Goal: Contribute content: Contribute content

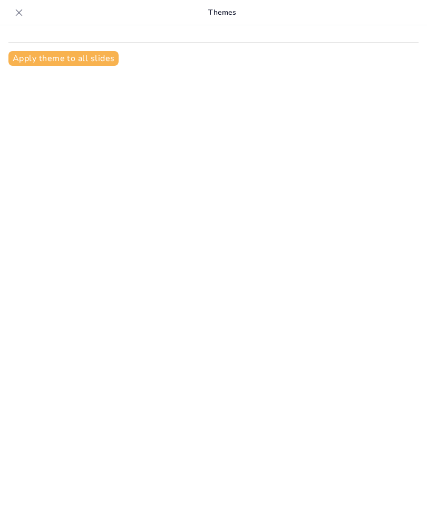
type input "Entdecke den Murtensee: 15-Minuten-Quiz"
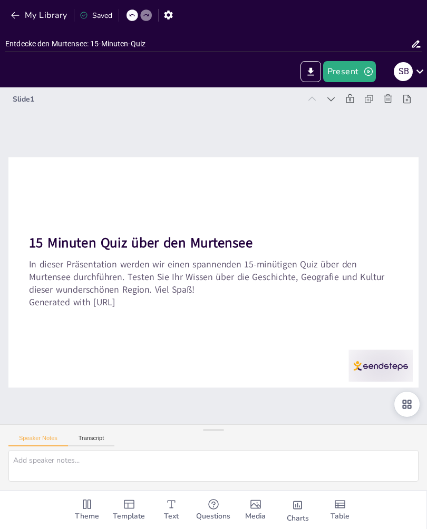
checkbox input "true"
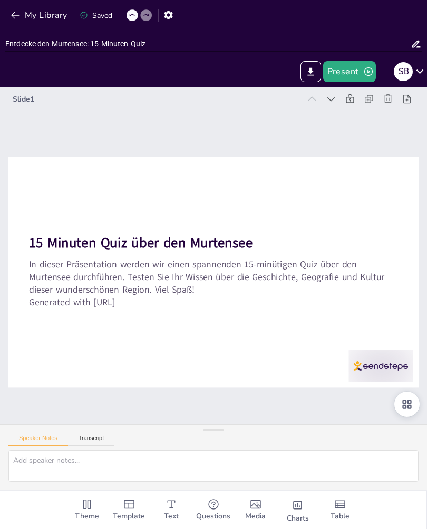
checkbox input "true"
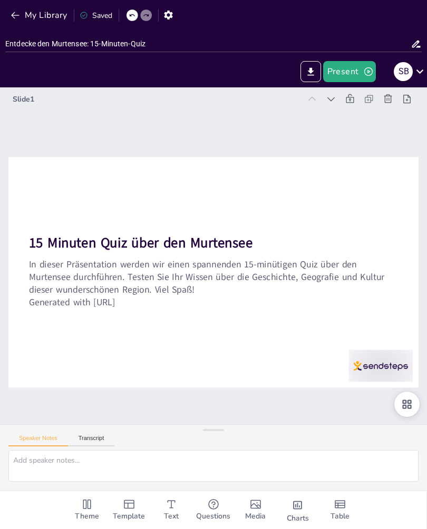
checkbox input "true"
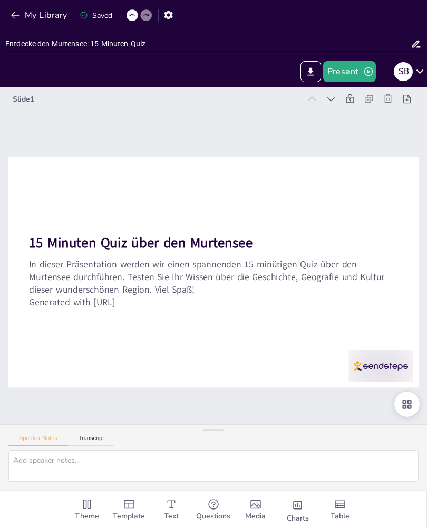
checkbox input "true"
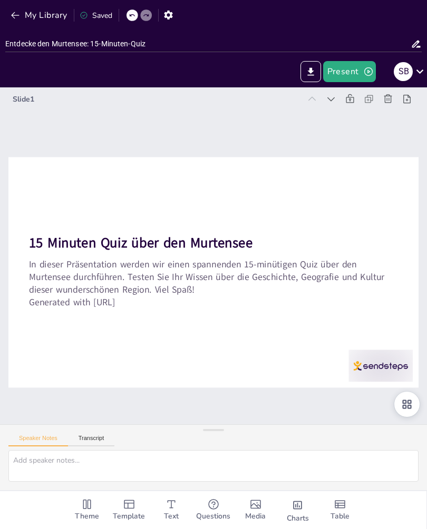
checkbox input "true"
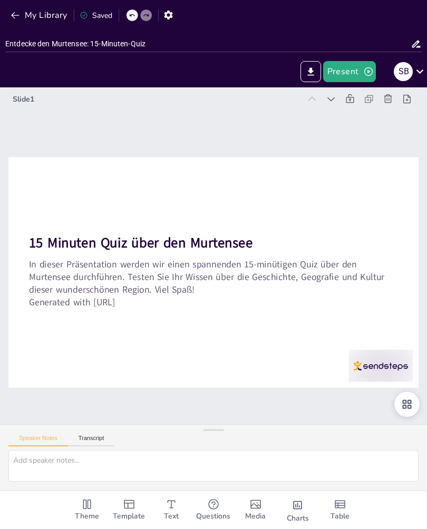
checkbox input "true"
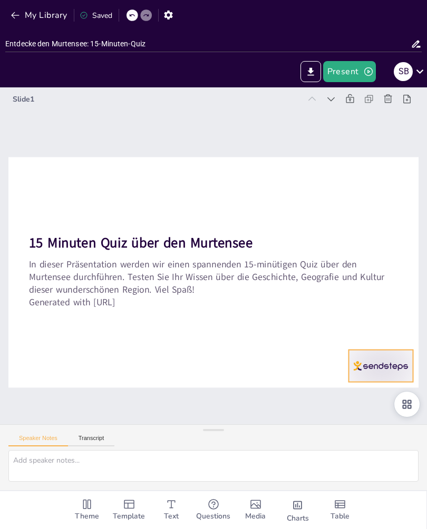
click at [55, 228] on div at bounding box center [20, 203] width 71 height 50
checkbox input "true"
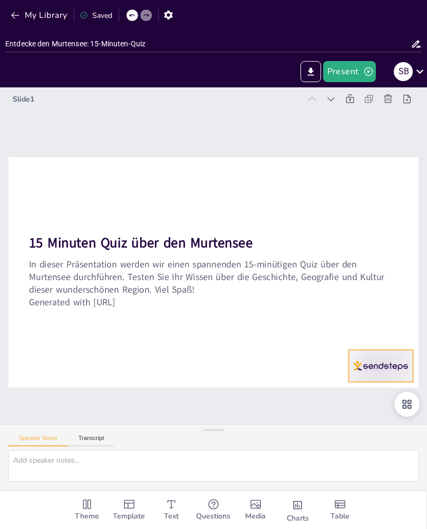
checkbox input "true"
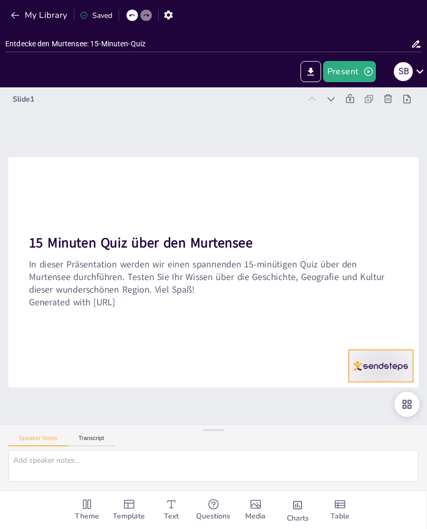
checkbox input "true"
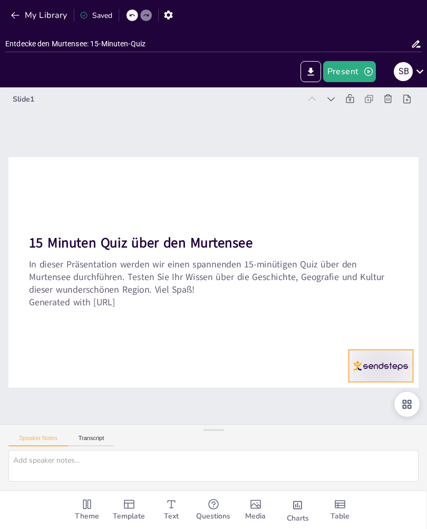
checkbox input "true"
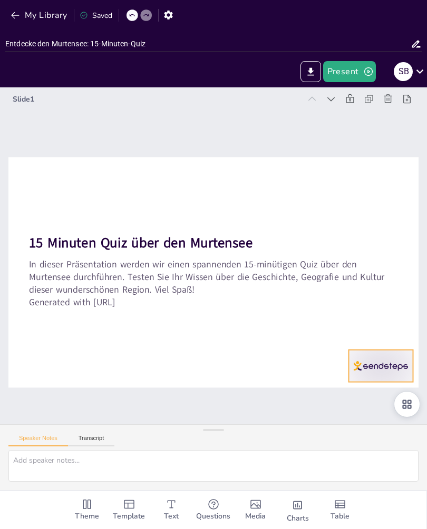
checkbox input "true"
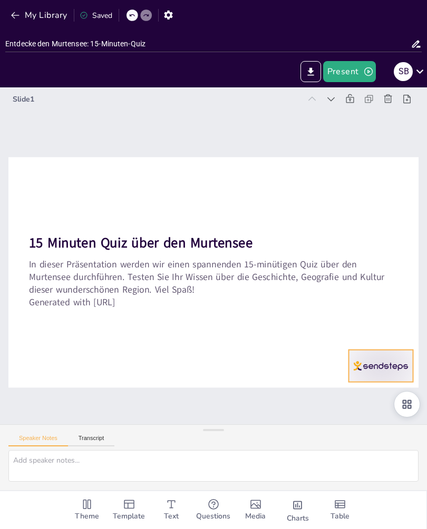
checkbox input "true"
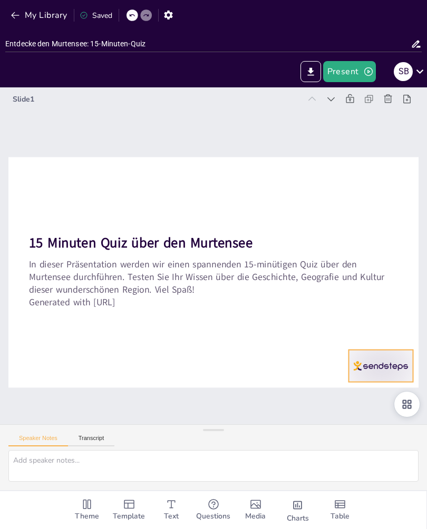
checkbox input "true"
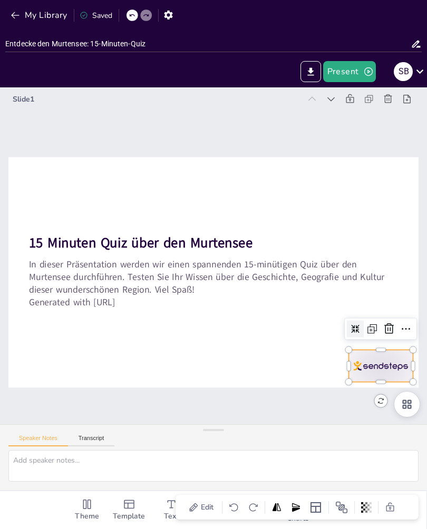
checkbox input "true"
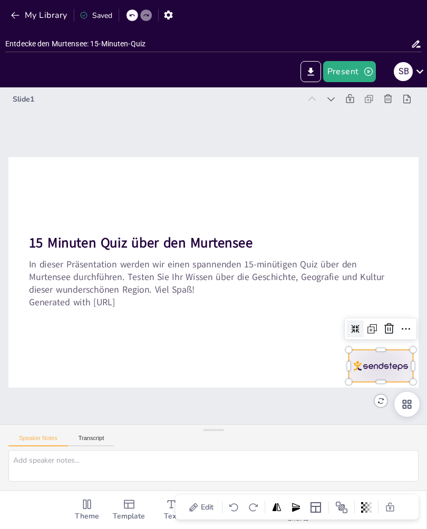
checkbox input "true"
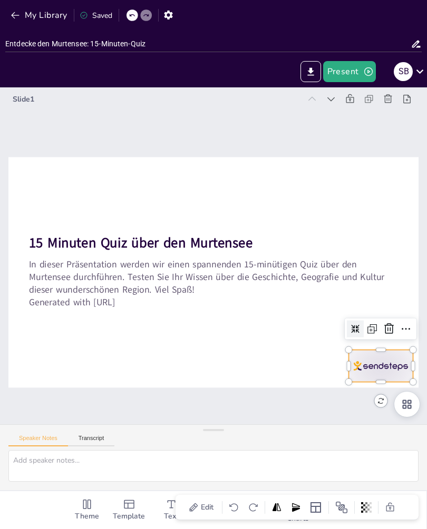
checkbox input "true"
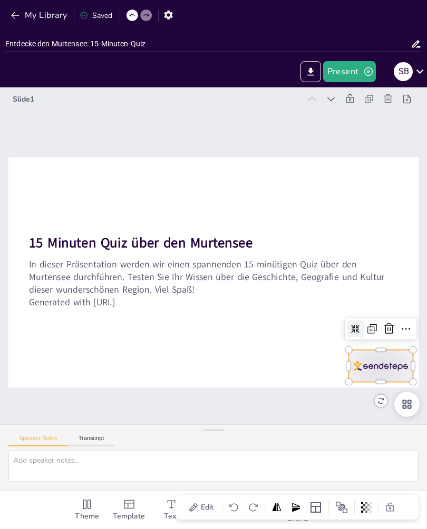
click at [377, 356] on icon at bounding box center [369, 363] width 15 height 15
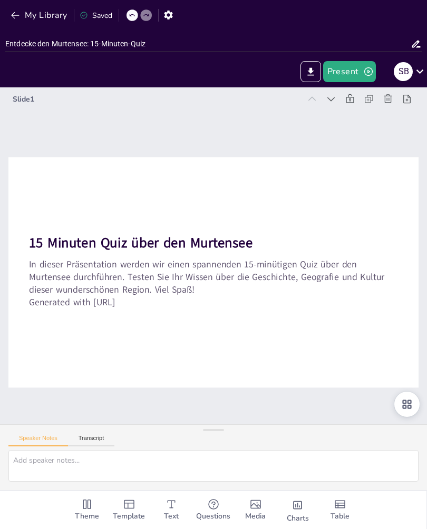
checkbox input "true"
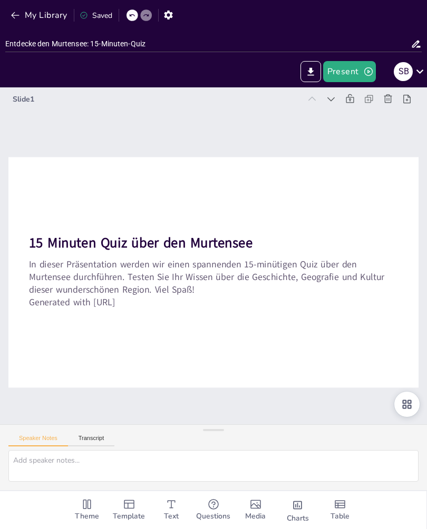
checkbox input "true"
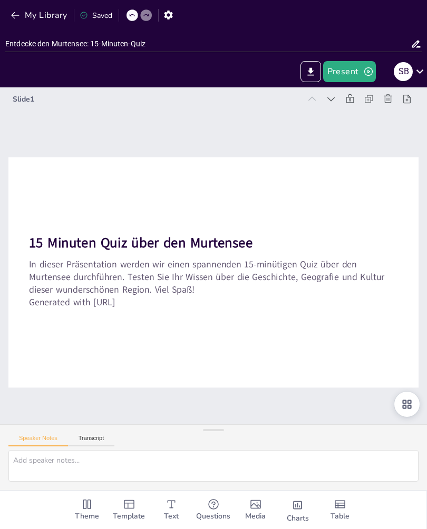
checkbox input "true"
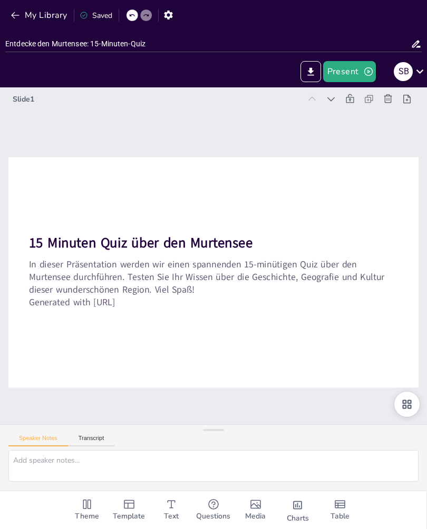
checkbox input "true"
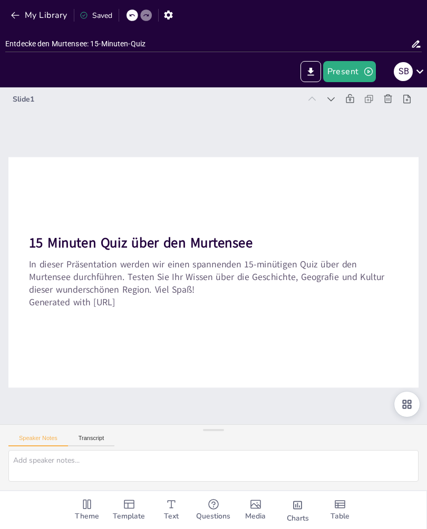
checkbox input "true"
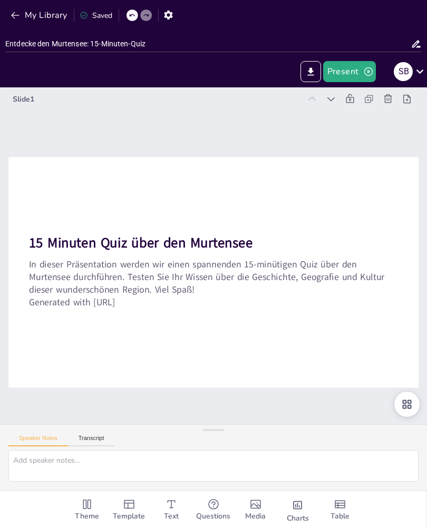
checkbox input "true"
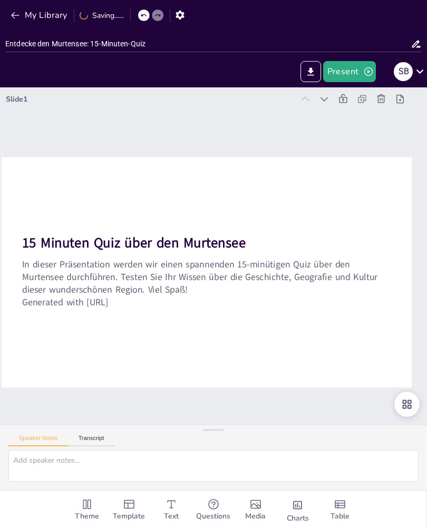
checkbox input "true"
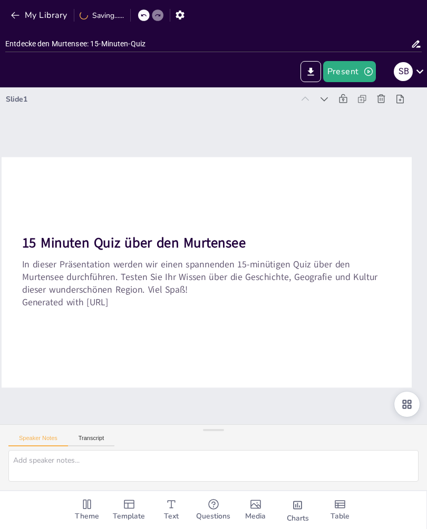
checkbox input "true"
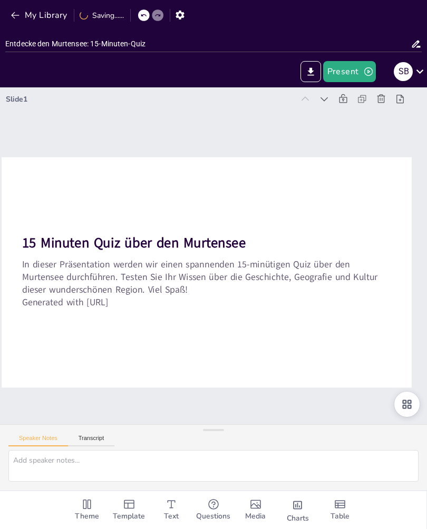
checkbox input "true"
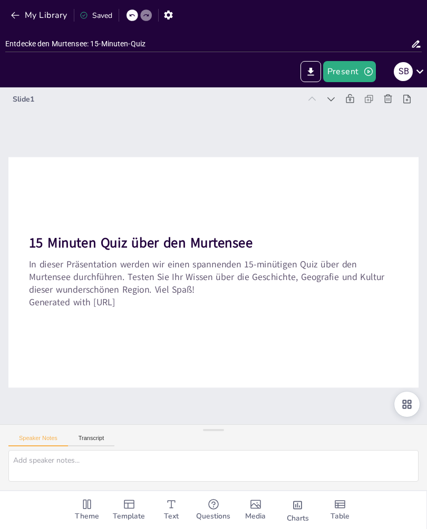
checkbox input "true"
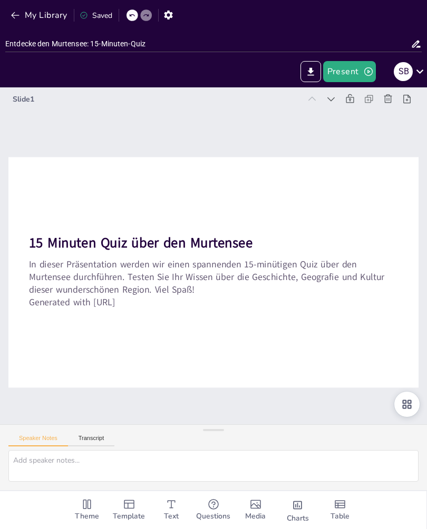
checkbox input "true"
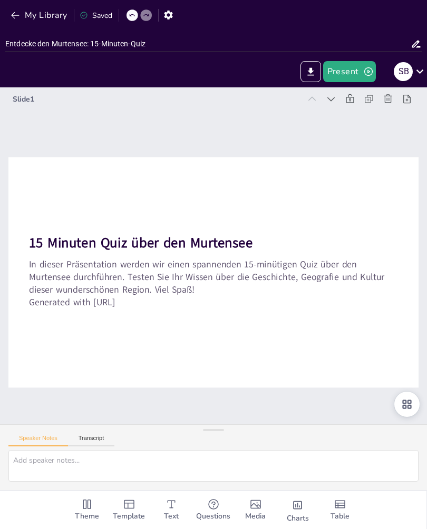
checkbox input "true"
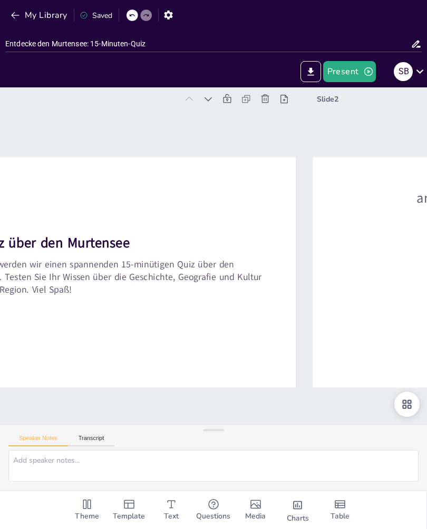
checkbox input "true"
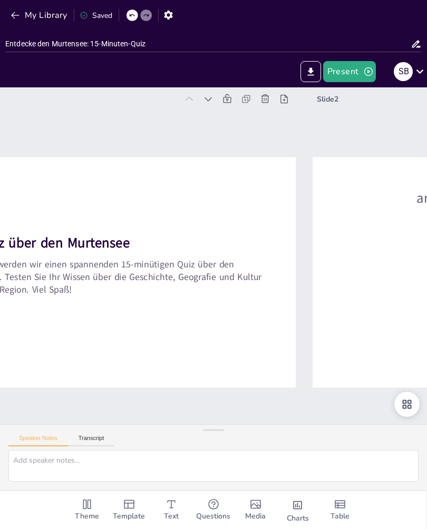
checkbox input "true"
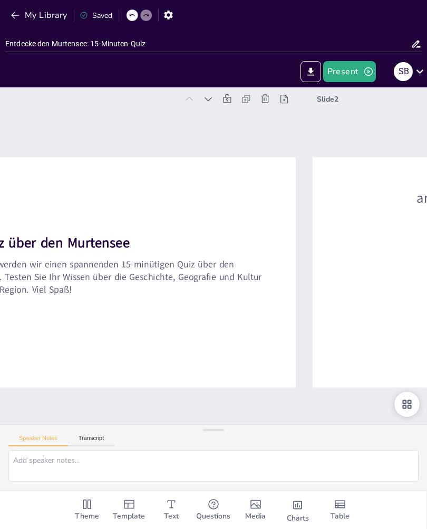
checkbox input "true"
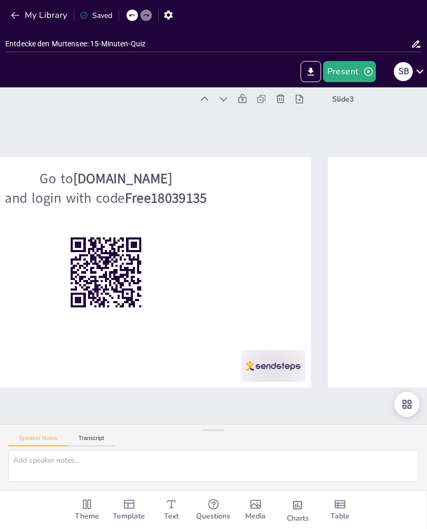
checkbox input "true"
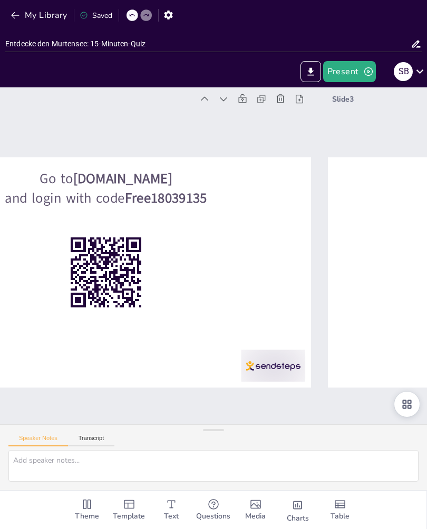
checkbox input "true"
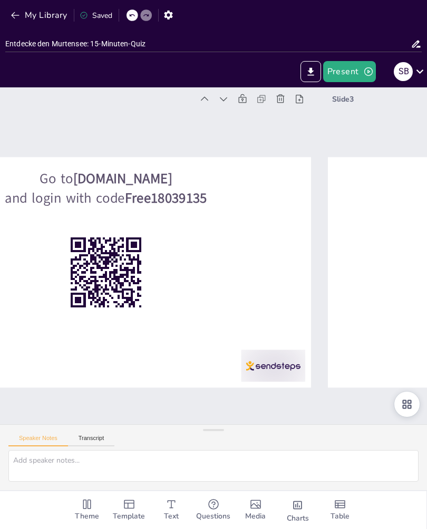
checkbox input "true"
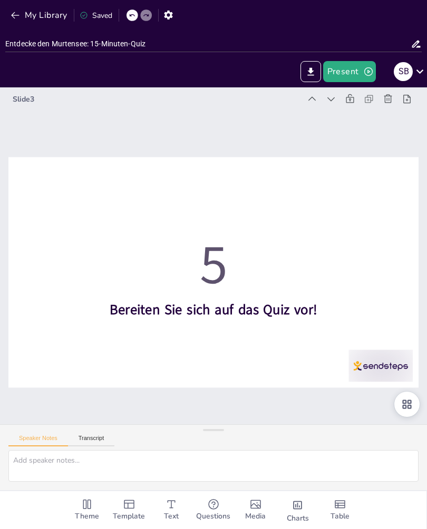
type textarea "Murten ist die größte Stadt am [GEOGRAPHIC_DATA] und bekannt für ihre gut erhal…"
checkbox input "true"
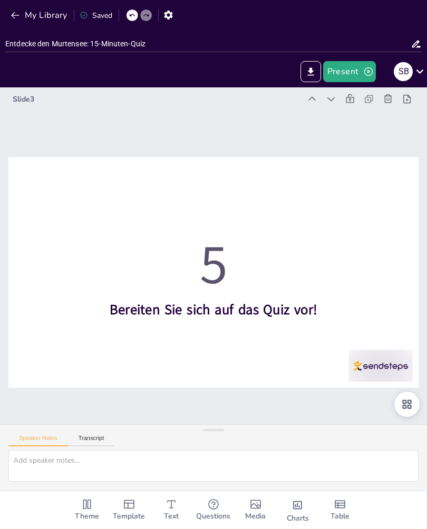
checkbox input "true"
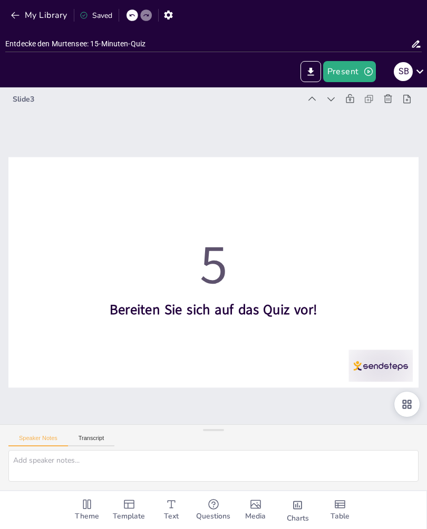
checkbox input "true"
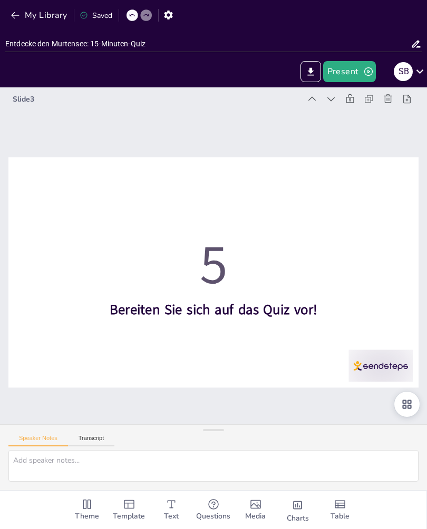
checkbox input "true"
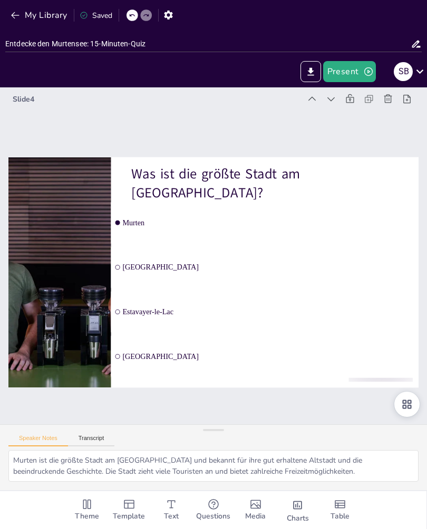
type textarea "Die Stadt [GEOGRAPHIC_DATA] wurde im Jahr 1150 gegründet und hat seitdem eine r…"
checkbox input "true"
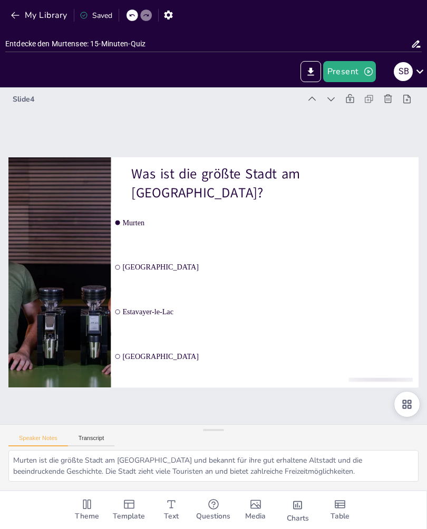
checkbox input "true"
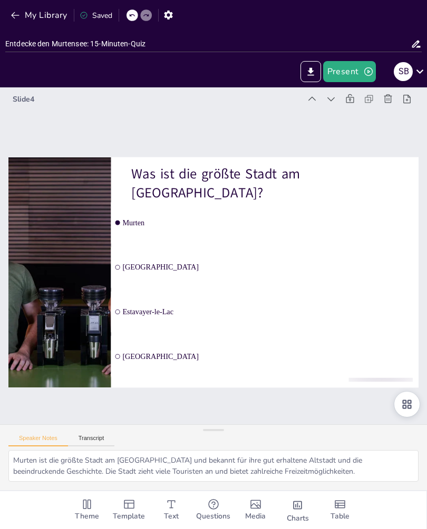
checkbox input "true"
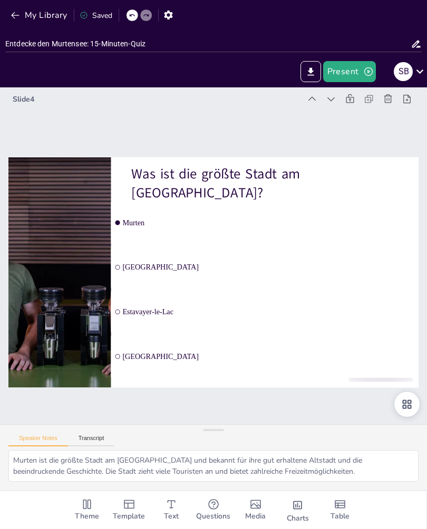
checkbox input "true"
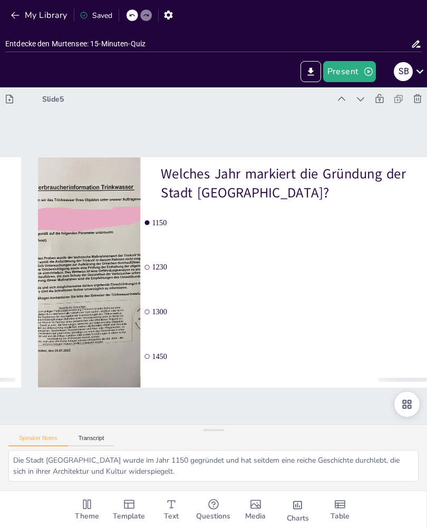
type textarea "Murten ist die größte Stadt am [GEOGRAPHIC_DATA] und bekannt für ihre gut erhal…"
checkbox input "true"
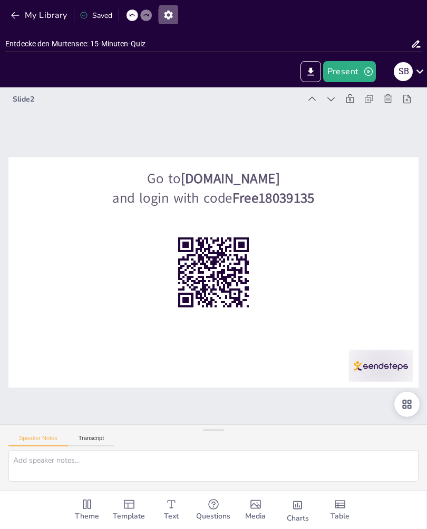
click at [163, 17] on icon "button" at bounding box center [168, 14] width 11 height 11
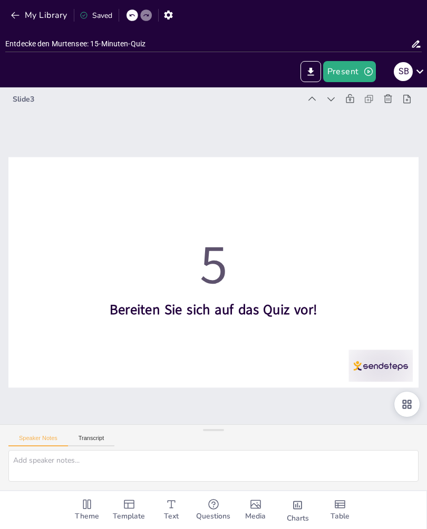
click at [419, 75] on icon at bounding box center [419, 71] width 14 height 14
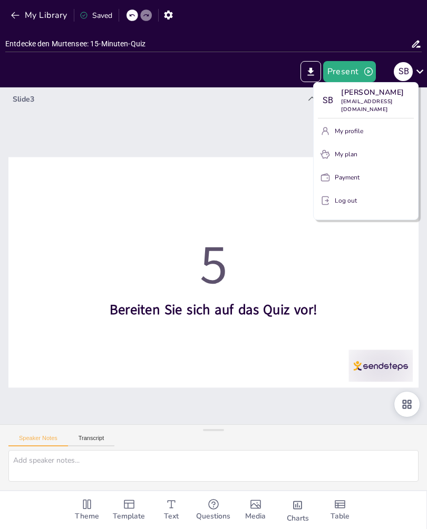
click at [118, 145] on div at bounding box center [213, 264] width 427 height 529
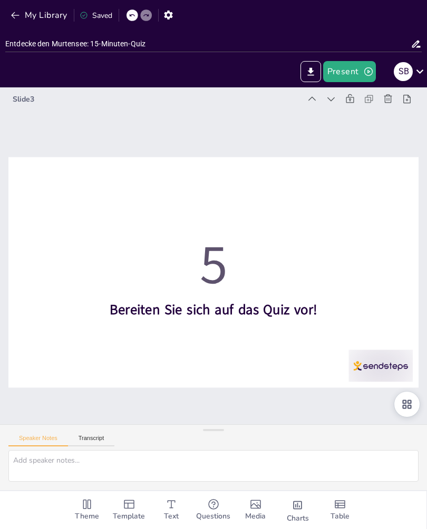
click at [134, 12] on icon at bounding box center [131, 15] width 6 height 6
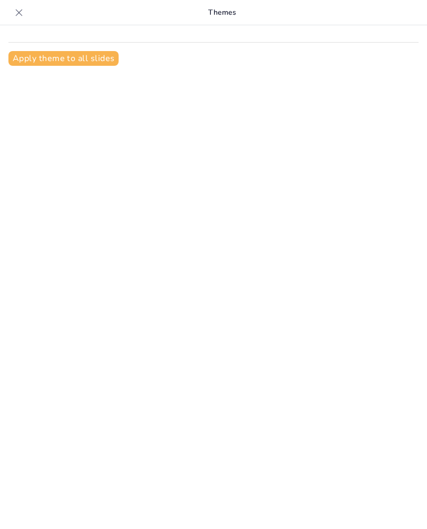
type input "Entdecke den Murtensee: 15-Minuten-Quiz"
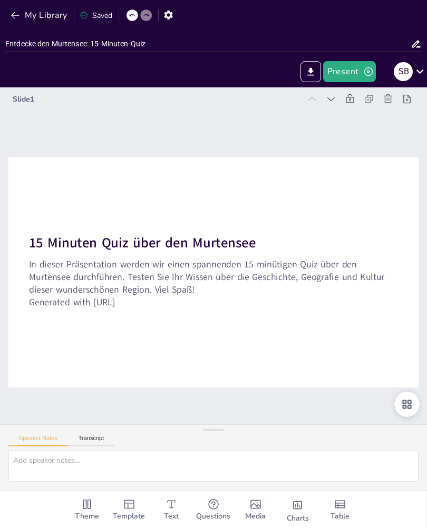
checkbox input "true"
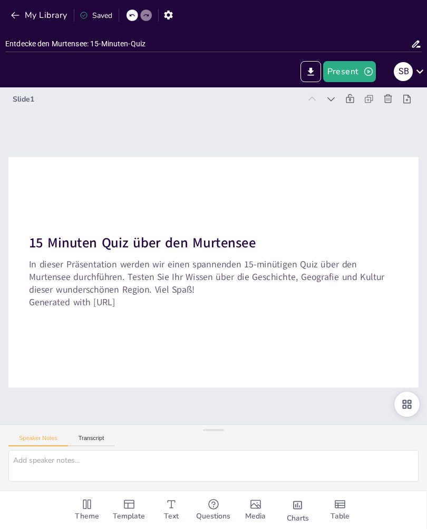
checkbox input "true"
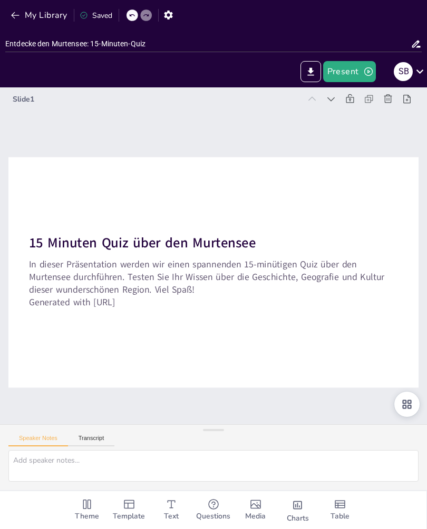
checkbox input "true"
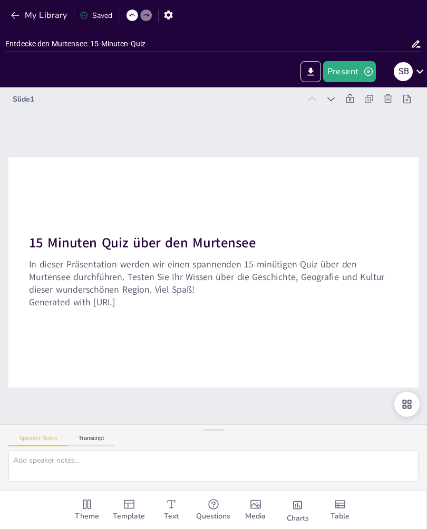
checkbox input "true"
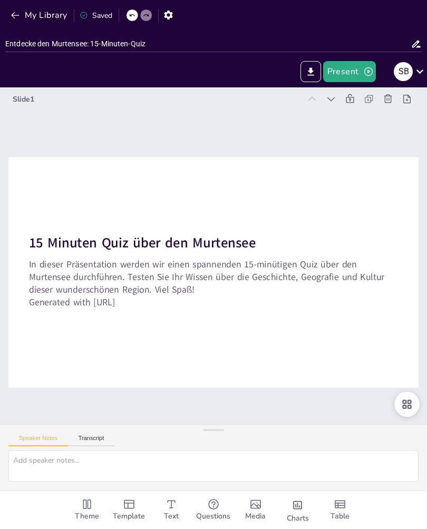
checkbox input "true"
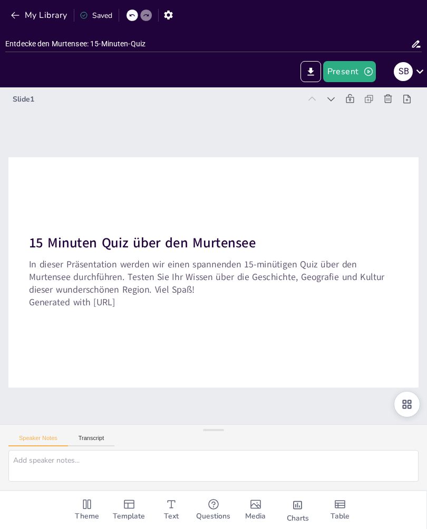
checkbox input "true"
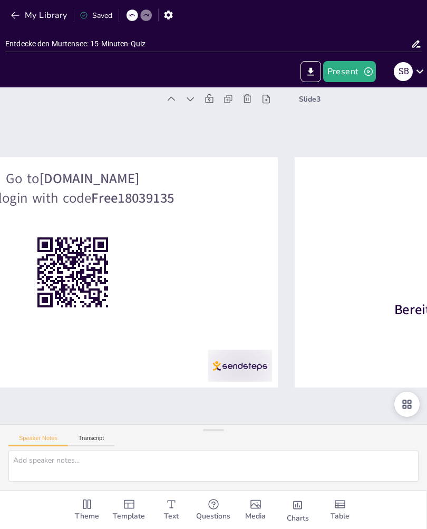
checkbox input "true"
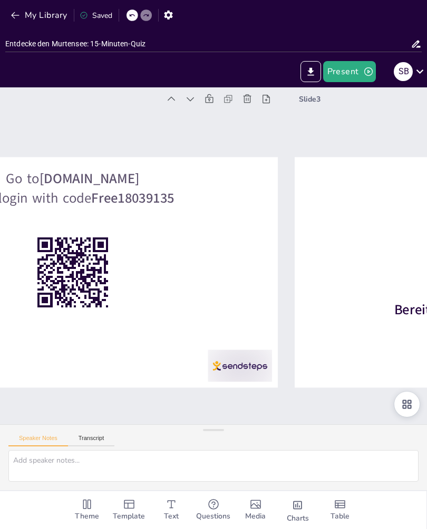
checkbox input "true"
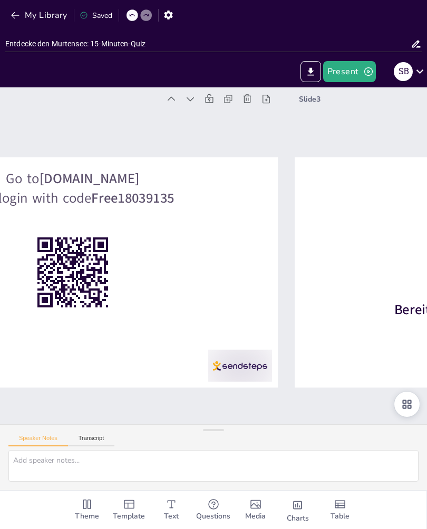
checkbox input "true"
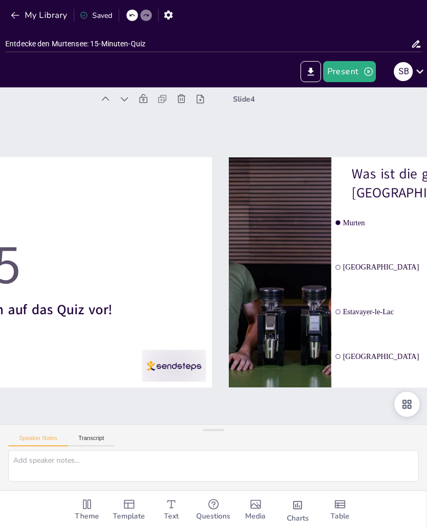
type textarea "Murten ist die größte Stadt am [GEOGRAPHIC_DATA] und bekannt für ihre gut erhal…"
checkbox input "true"
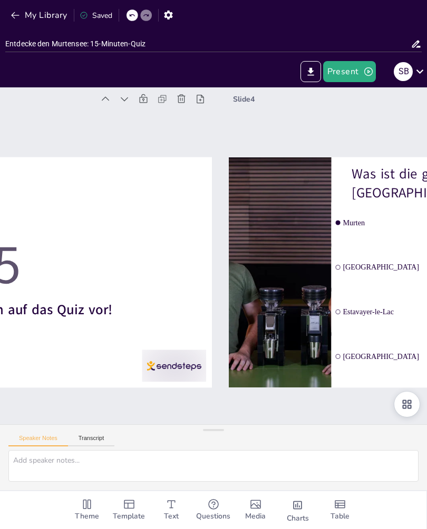
checkbox input "true"
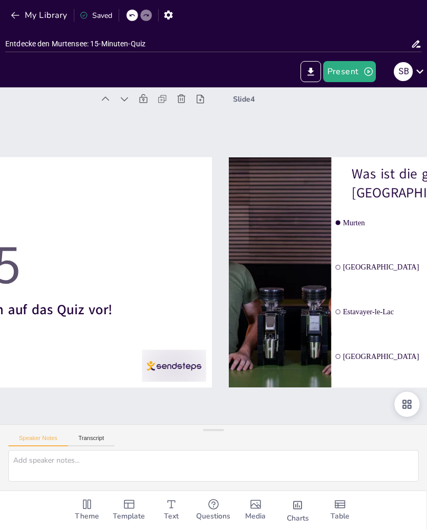
checkbox input "true"
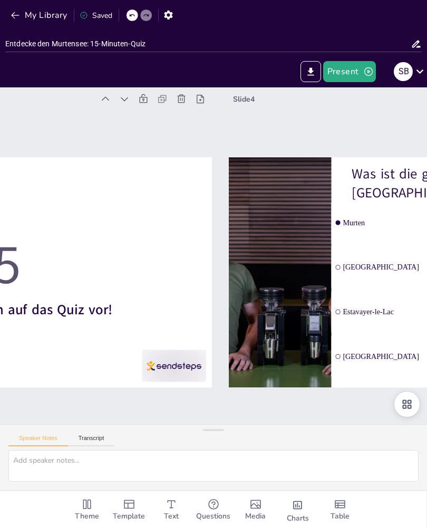
checkbox input "true"
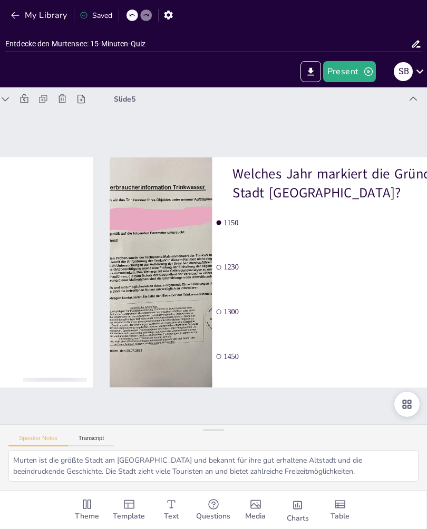
type textarea "Die Stadt [GEOGRAPHIC_DATA] wurde im Jahr 1150 gegründet und hat seitdem eine r…"
checkbox input "true"
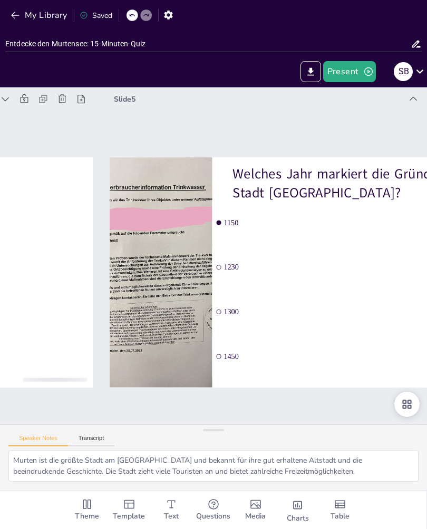
checkbox input "true"
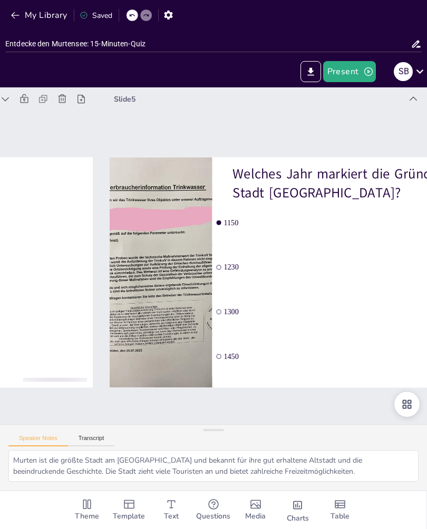
checkbox input "true"
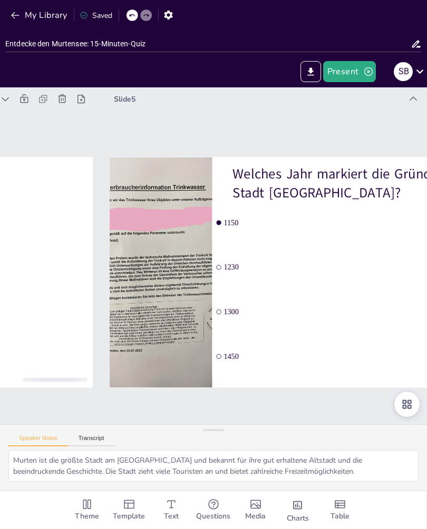
checkbox input "true"
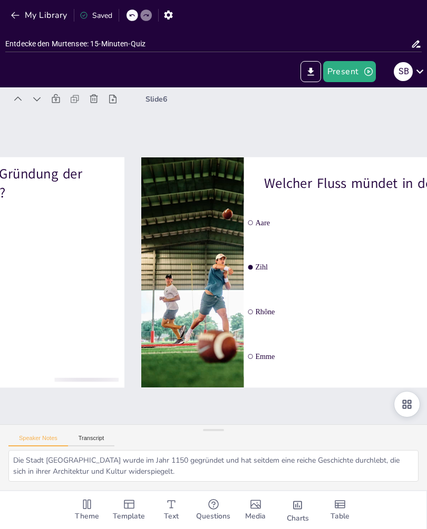
type textarea "Der Zihl-Fluss mündet in den Murtensee und spielt eine wichtige Rolle im Wasser…"
checkbox input "true"
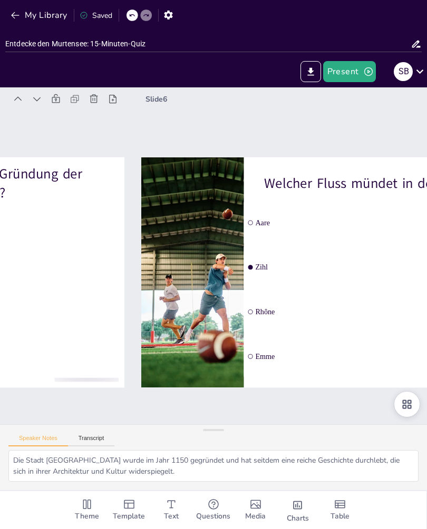
checkbox input "true"
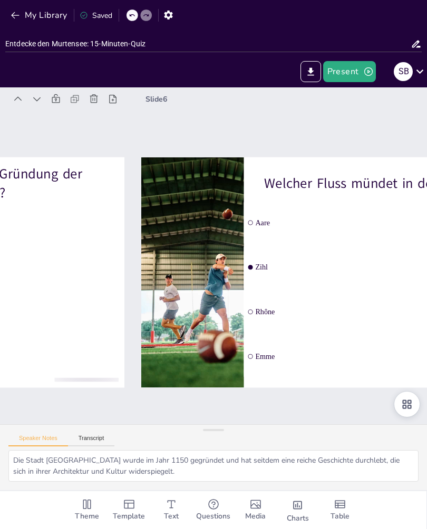
checkbox input "true"
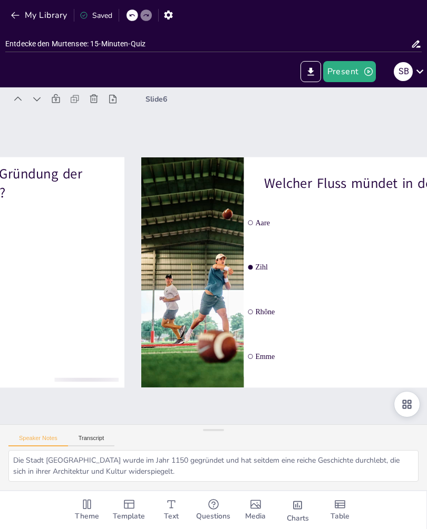
checkbox input "true"
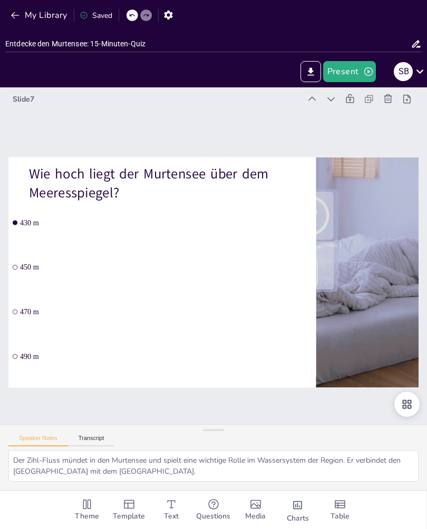
type textarea "Der Murtensee liegt etwa 430 Meter über dem Meeresspiegel und ist damit einer d…"
checkbox input "true"
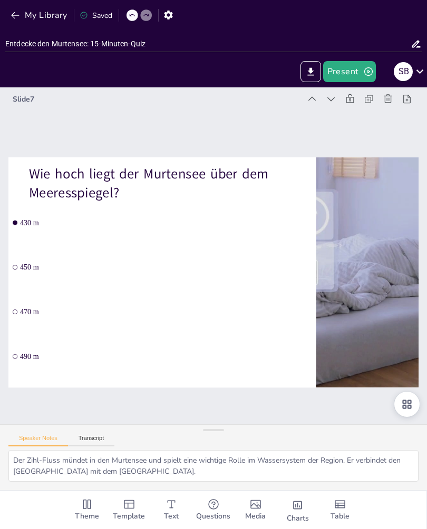
checkbox input "true"
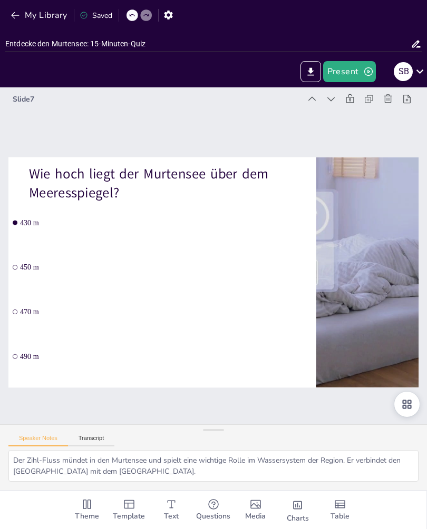
checkbox input "true"
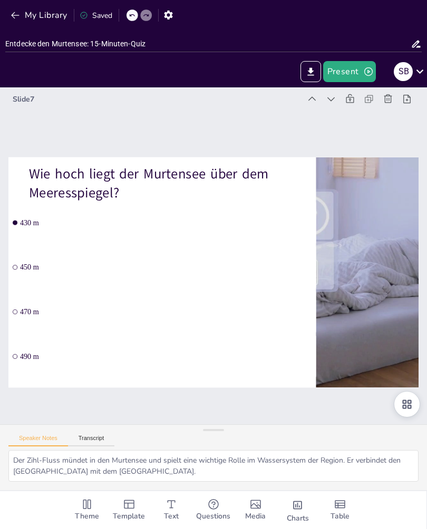
checkbox input "true"
click at [196, 450] on div "Speaker Notes Transcript" at bounding box center [213, 437] width 427 height 25
type textarea "Segeln ist eine der beliebtesten Sportarten am Murtensee, da die Winde und die …"
checkbox input "true"
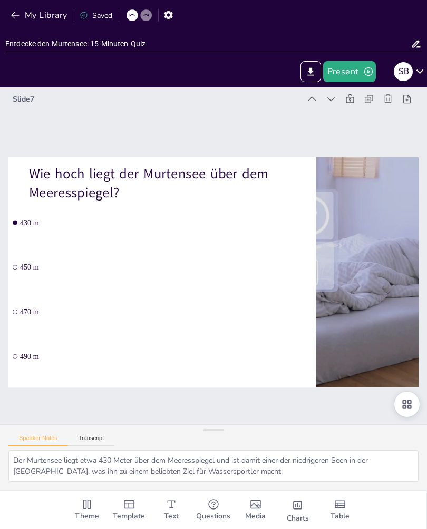
checkbox input "true"
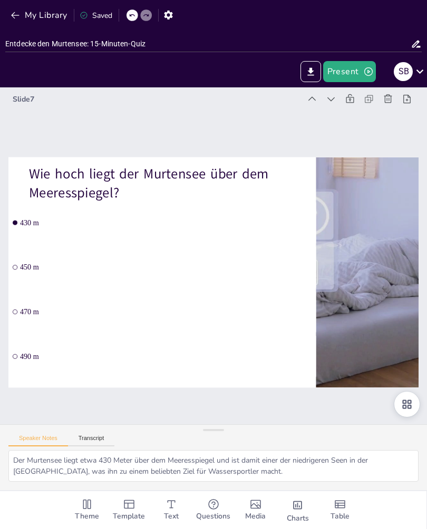
checkbox input "true"
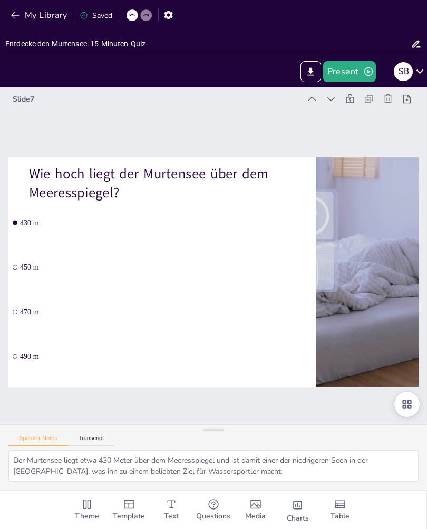
checkbox input "true"
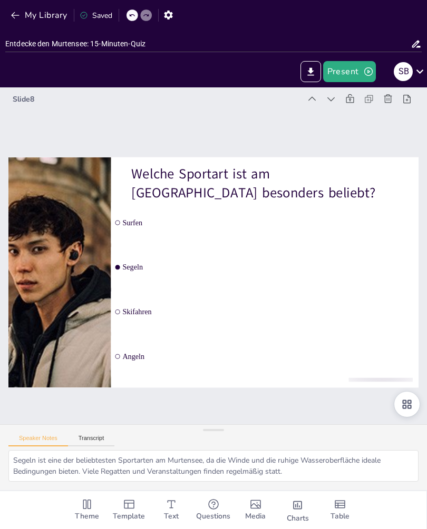
checkbox input "true"
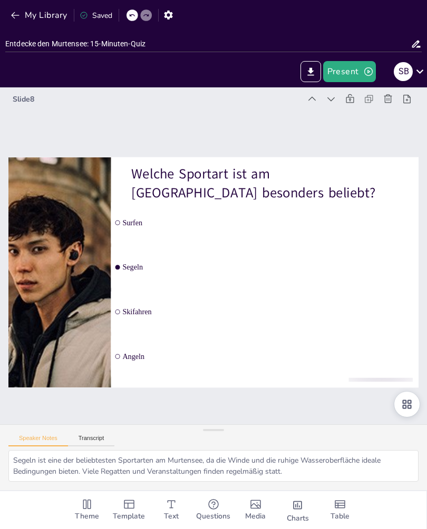
checkbox input "true"
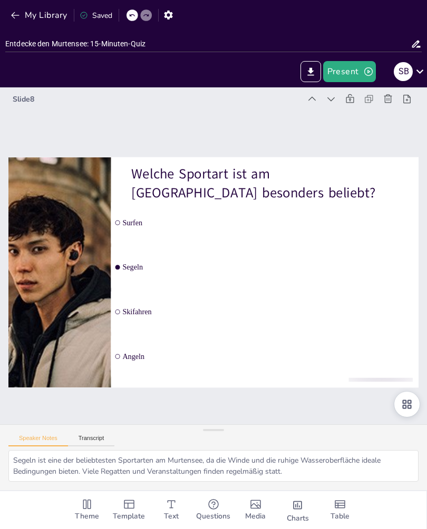
checkbox input "true"
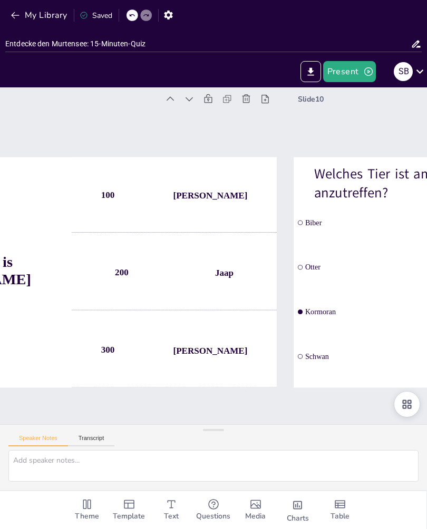
type textarea "Der Kormoran ist ein häufiges Tier am Murtensee und bekannt für seine beeindruc…"
checkbox input "true"
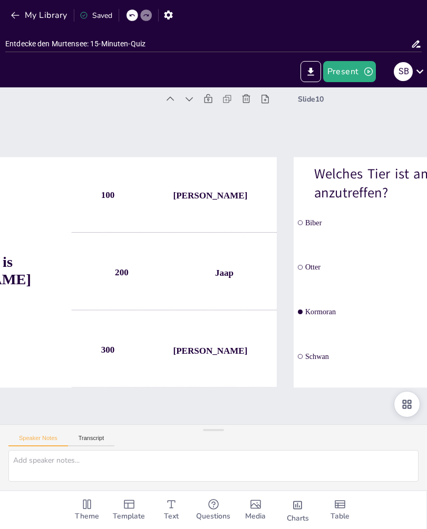
checkbox input "true"
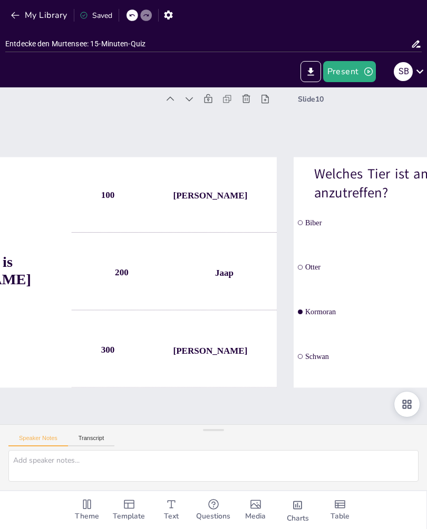
checkbox input "true"
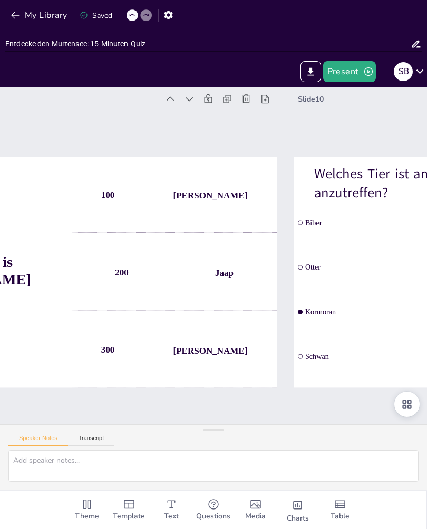
checkbox input "true"
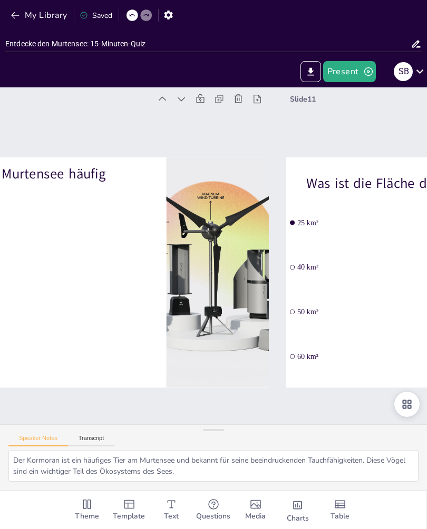
type textarea "Der Murtensee hat eine Fläche von etwa 25 km², was ihn zu einem der kleineren S…"
checkbox input "true"
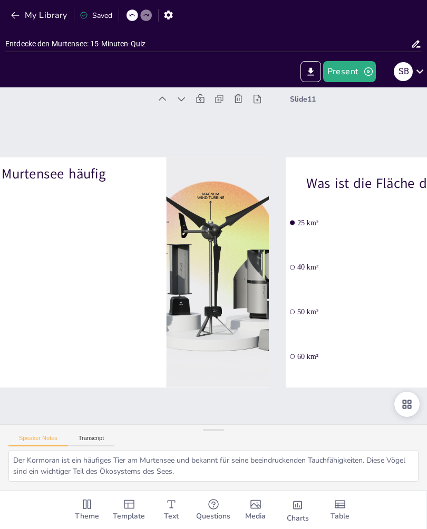
checkbox input "true"
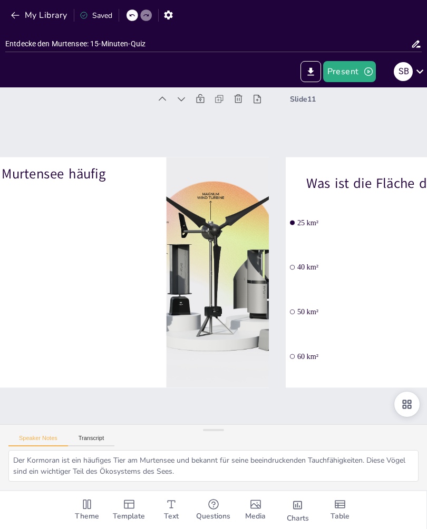
checkbox input "true"
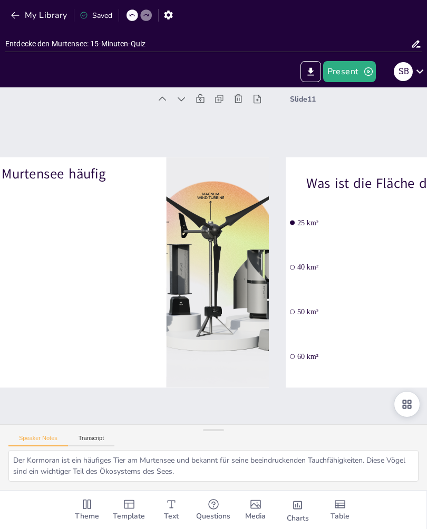
checkbox input "true"
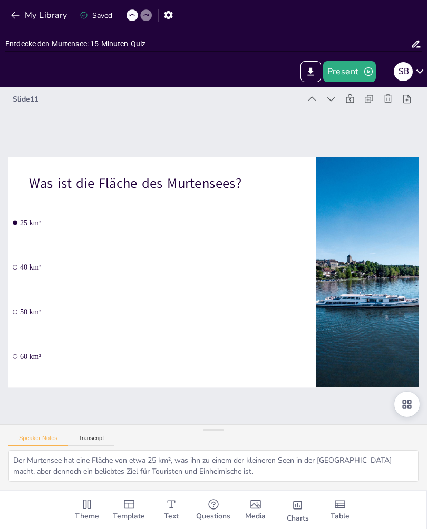
type textarea "Der Murtensee liegt hauptsächlich im Kanton Freiburg, was ihn zu einem zentrale…"
checkbox input "true"
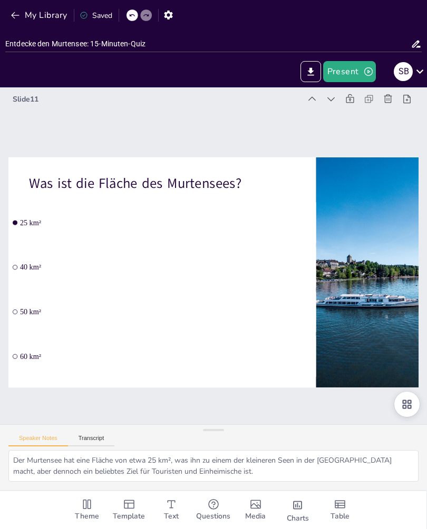
checkbox input "true"
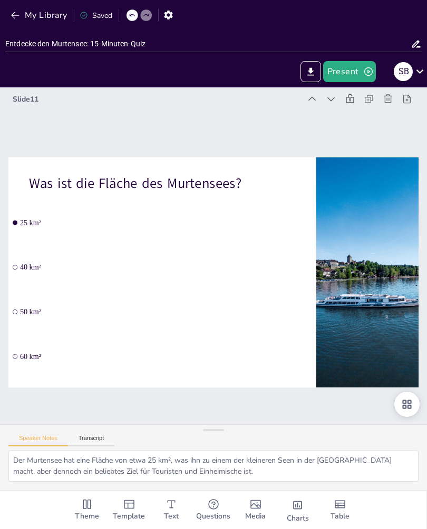
checkbox input "true"
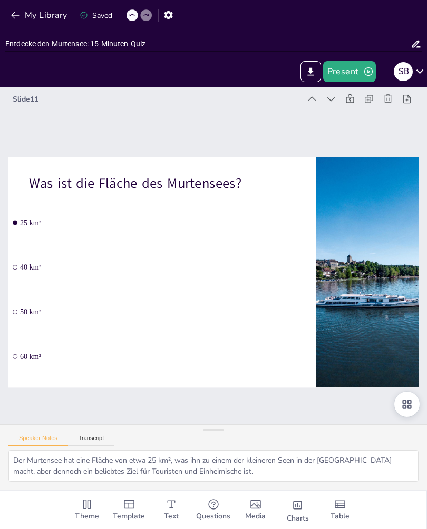
checkbox input "true"
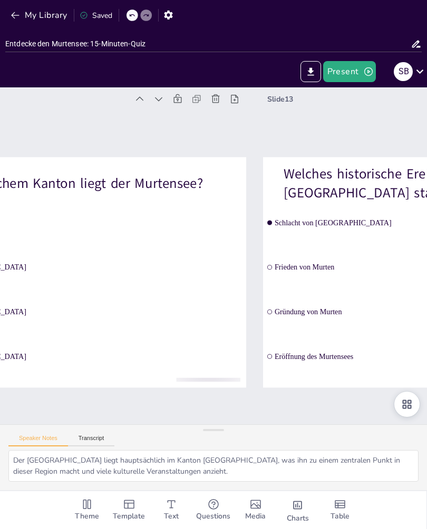
type textarea "Die Schlacht von Murten im Jahr 1476 war ein entscheidendes Ereignis in der Ges…"
checkbox input "true"
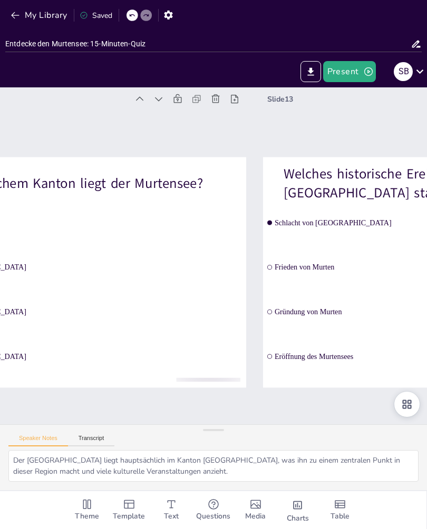
checkbox input "true"
